Goal: Information Seeking & Learning: Learn about a topic

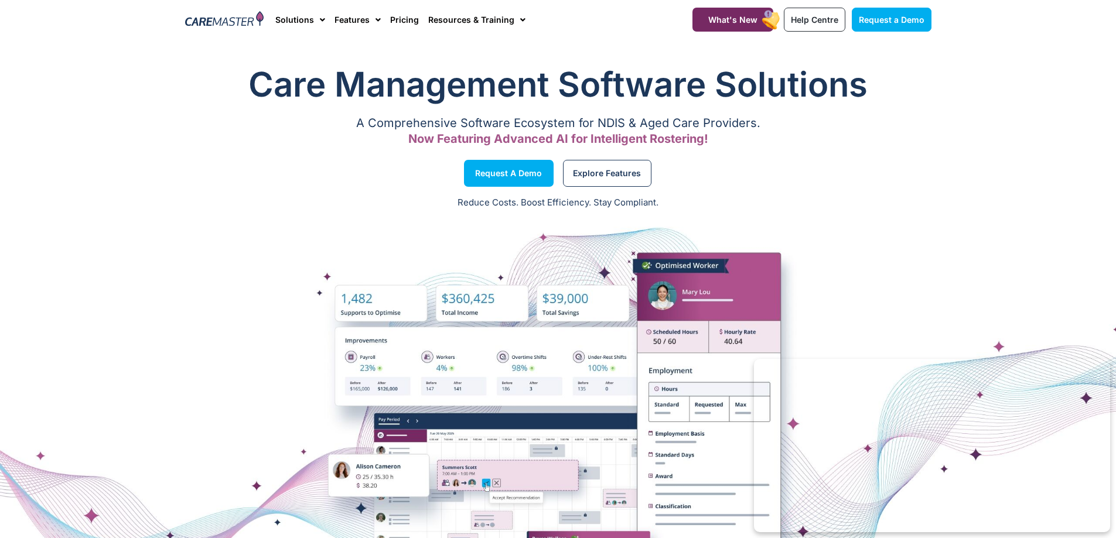
click at [786, 55] on div "Care Management Software Solutions A Comprehensive Software Ecosystem for NDIS …" at bounding box center [558, 106] width 758 height 103
drag, startPoint x: 514, startPoint y: 26, endPoint x: 504, endPoint y: 22, distance: 10.6
click at [514, 25] on span "Menu" at bounding box center [519, 20] width 11 height 20
click at [496, 22] on link "Resources & Training" at bounding box center [476, 19] width 97 height 39
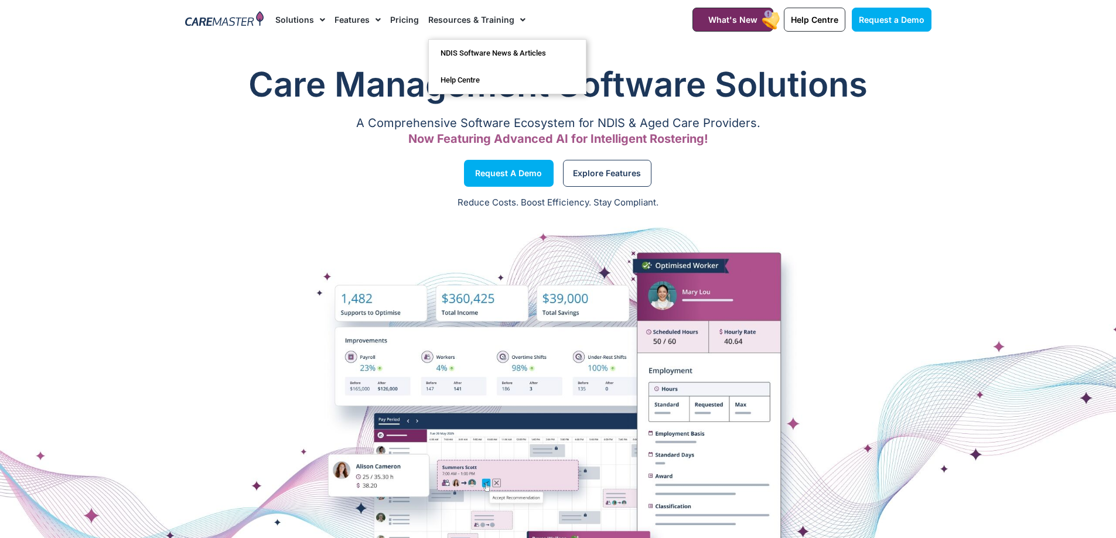
click at [485, 22] on link "Resources & Training" at bounding box center [476, 19] width 97 height 39
click at [370, 22] on span "Menu" at bounding box center [375, 20] width 11 height 20
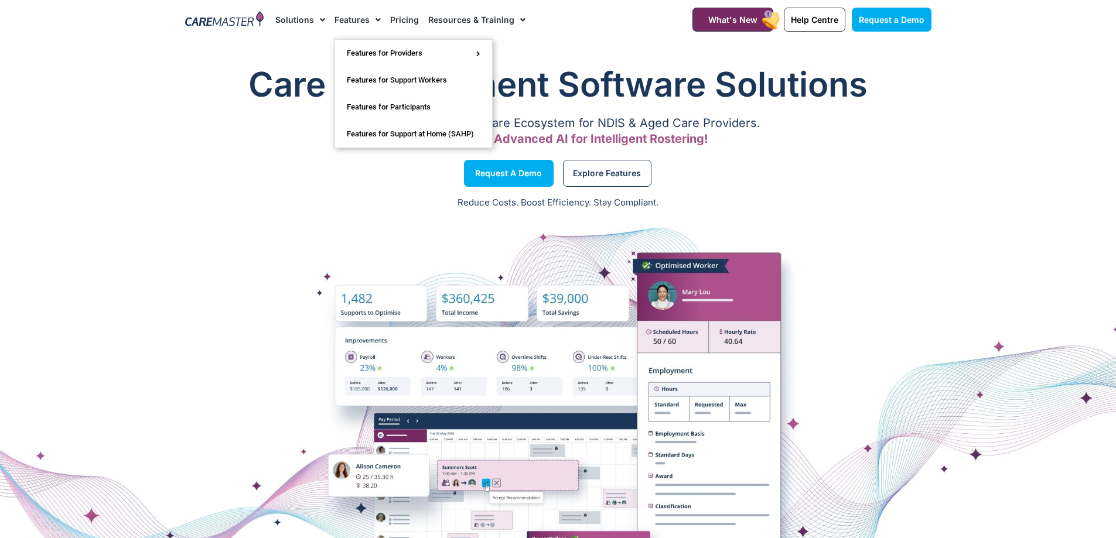
drag, startPoint x: 354, startPoint y: 17, endPoint x: 275, endPoint y: 21, distance: 79.8
click at [354, 17] on link "Features" at bounding box center [357, 19] width 46 height 39
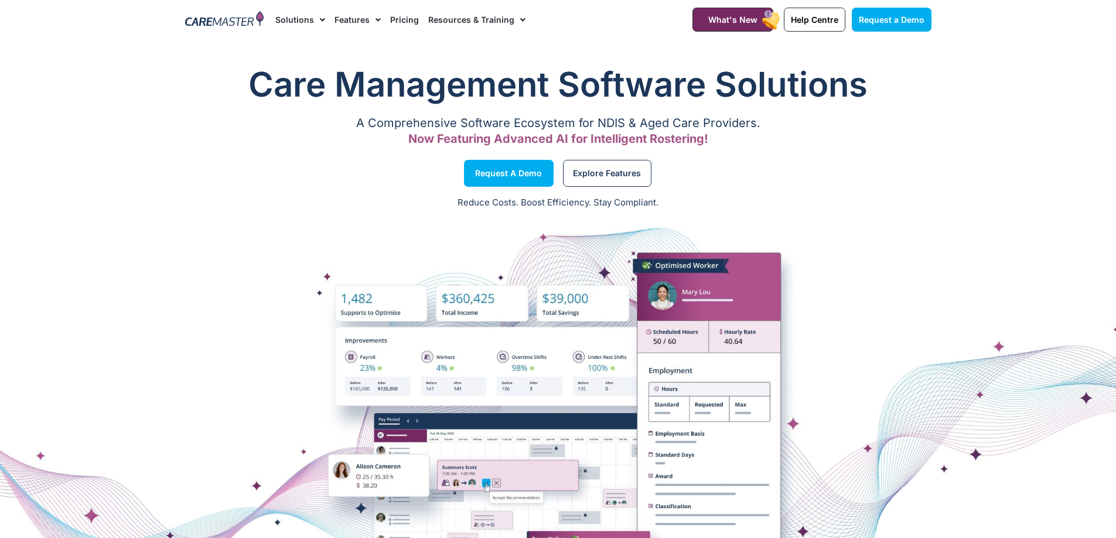
click at [284, 16] on link "Solutions" at bounding box center [300, 19] width 50 height 39
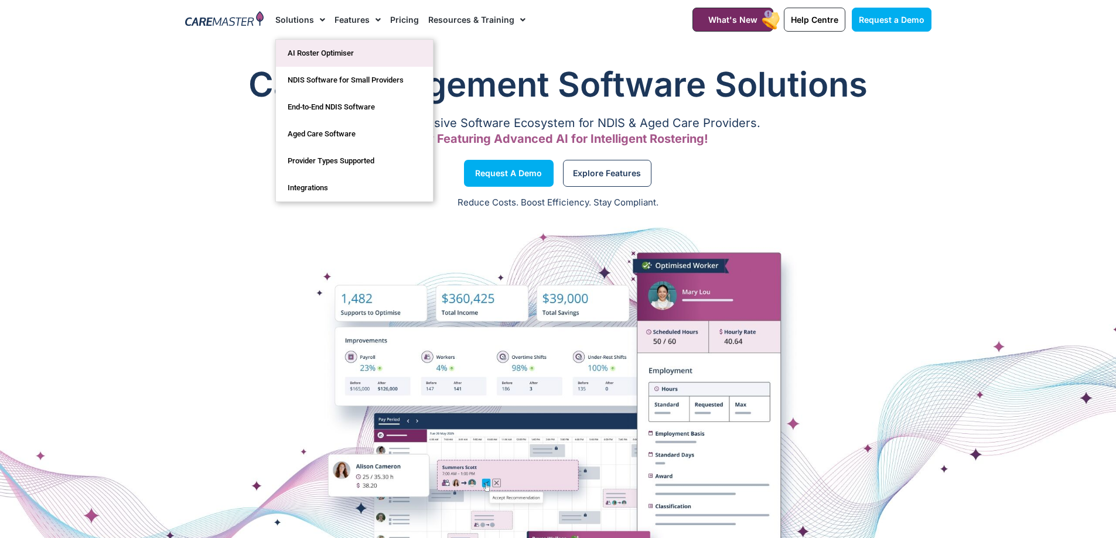
click at [305, 57] on link "AI Roster Optimiser" at bounding box center [354, 53] width 157 height 27
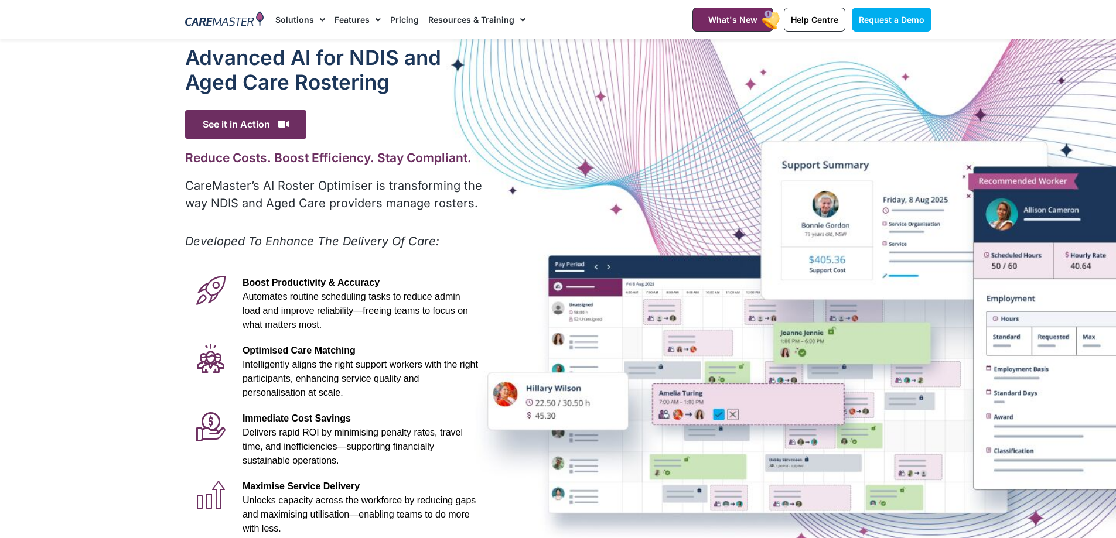
click at [295, 18] on link "Solutions" at bounding box center [300, 19] width 50 height 39
